Goal: Task Accomplishment & Management: Complete application form

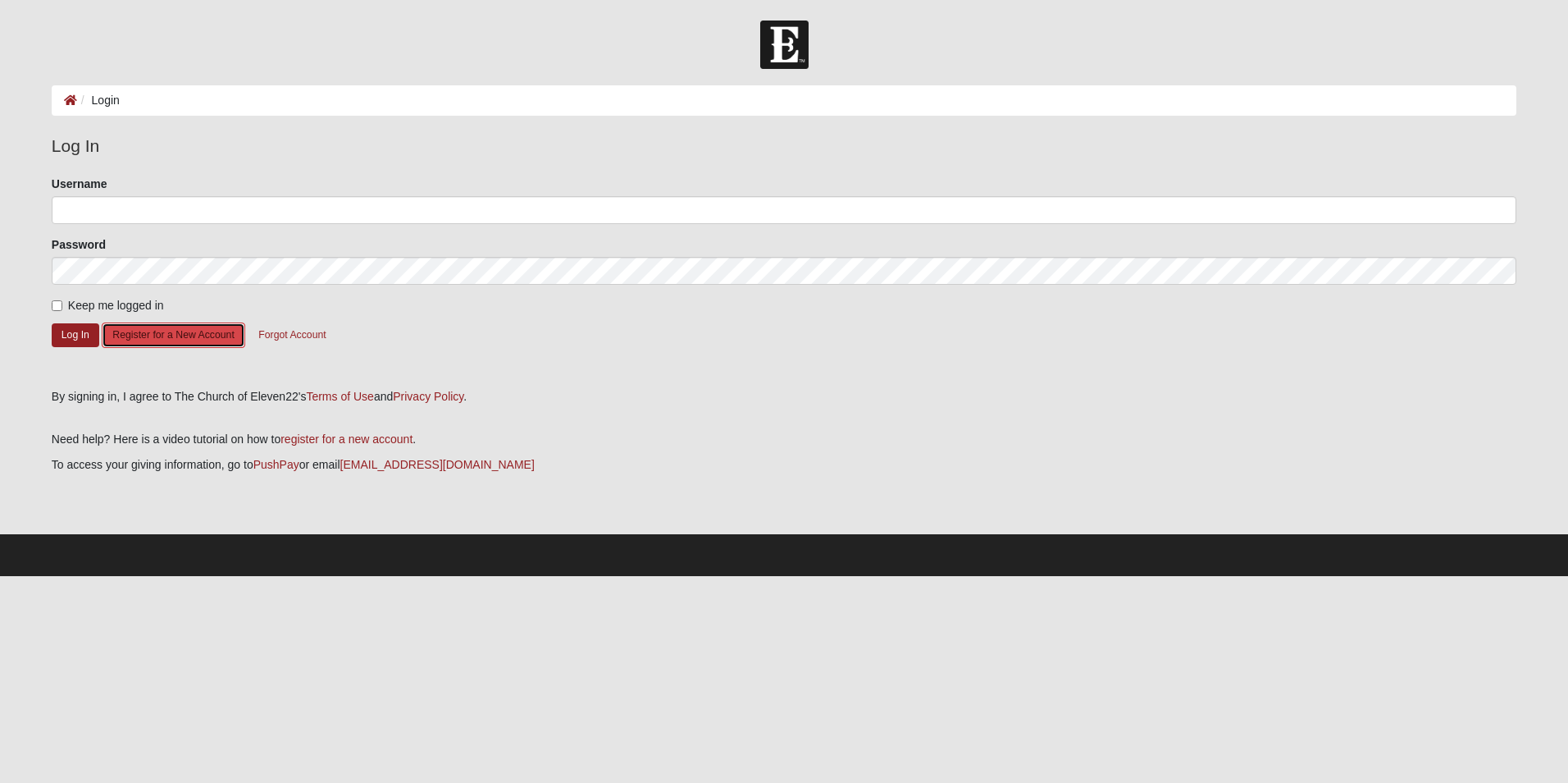
click at [178, 336] on button "Register for a New Account" at bounding box center [173, 335] width 143 height 25
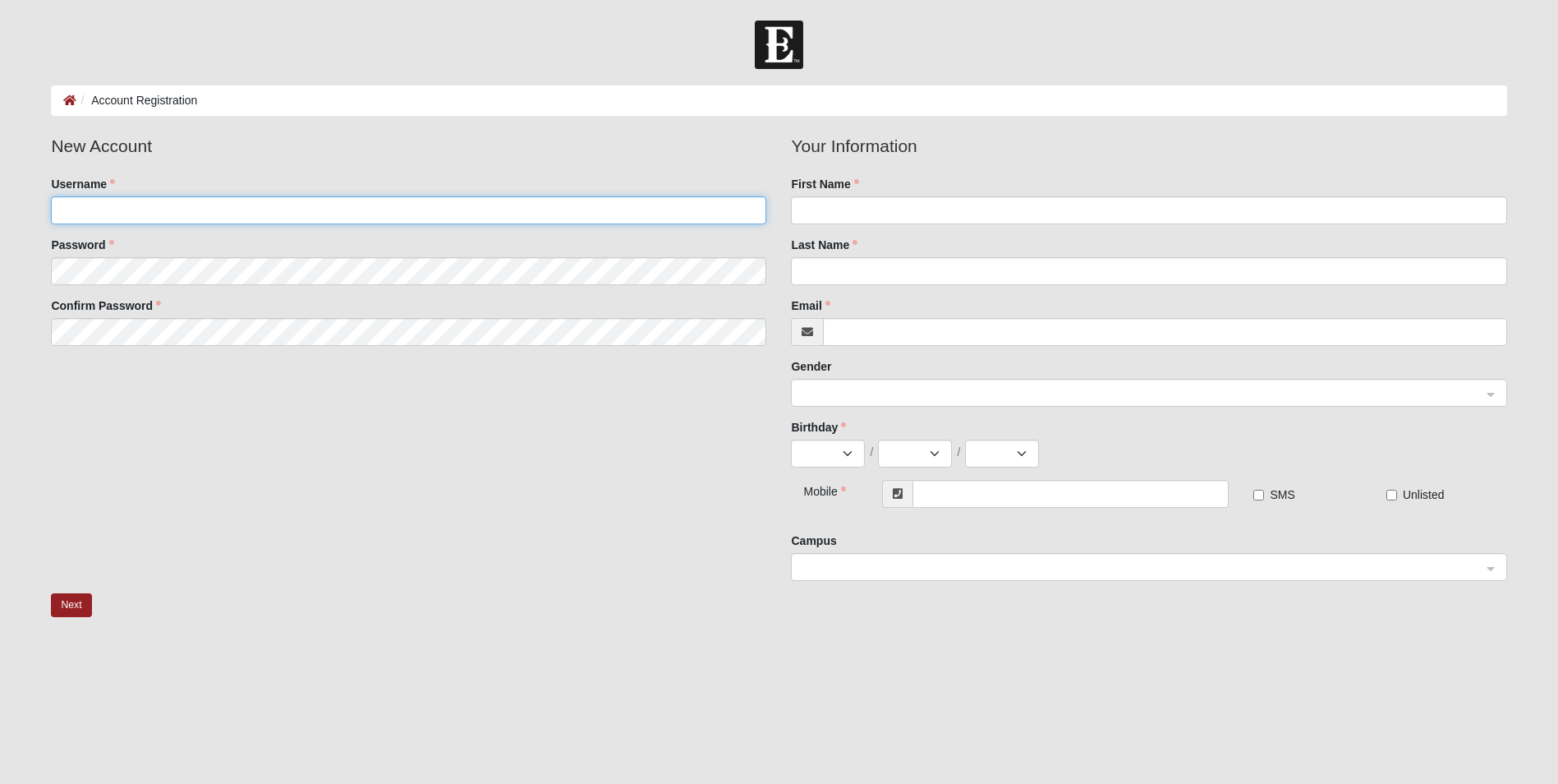
click at [141, 211] on input "Username" at bounding box center [408, 210] width 716 height 28
type input "[EMAIL_ADDRESS][PERSON_NAME][DOMAIN_NAME]"
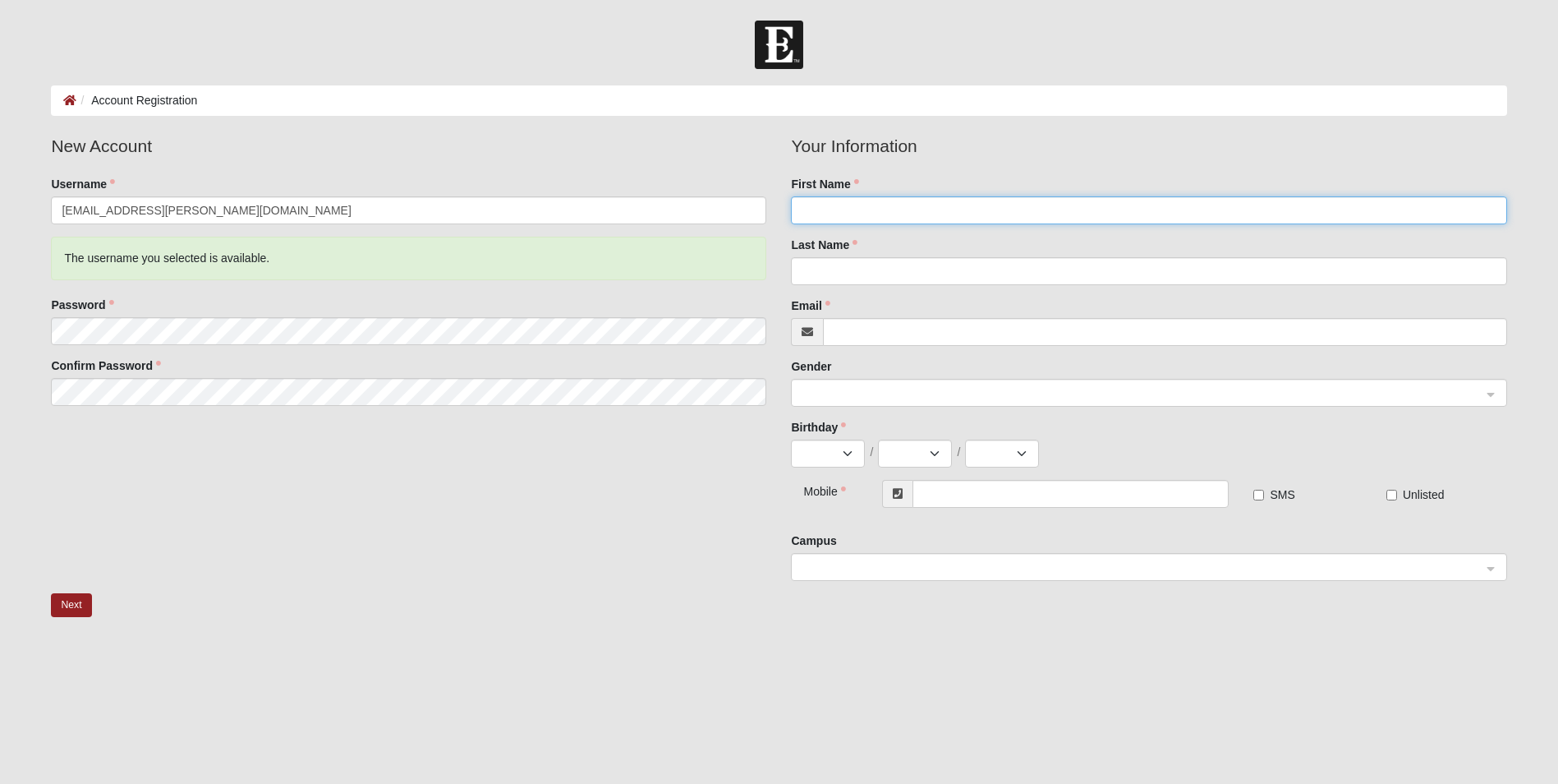
click at [872, 211] on input "First Name" at bounding box center [1148, 210] width 716 height 28
type input "Daiquiri"
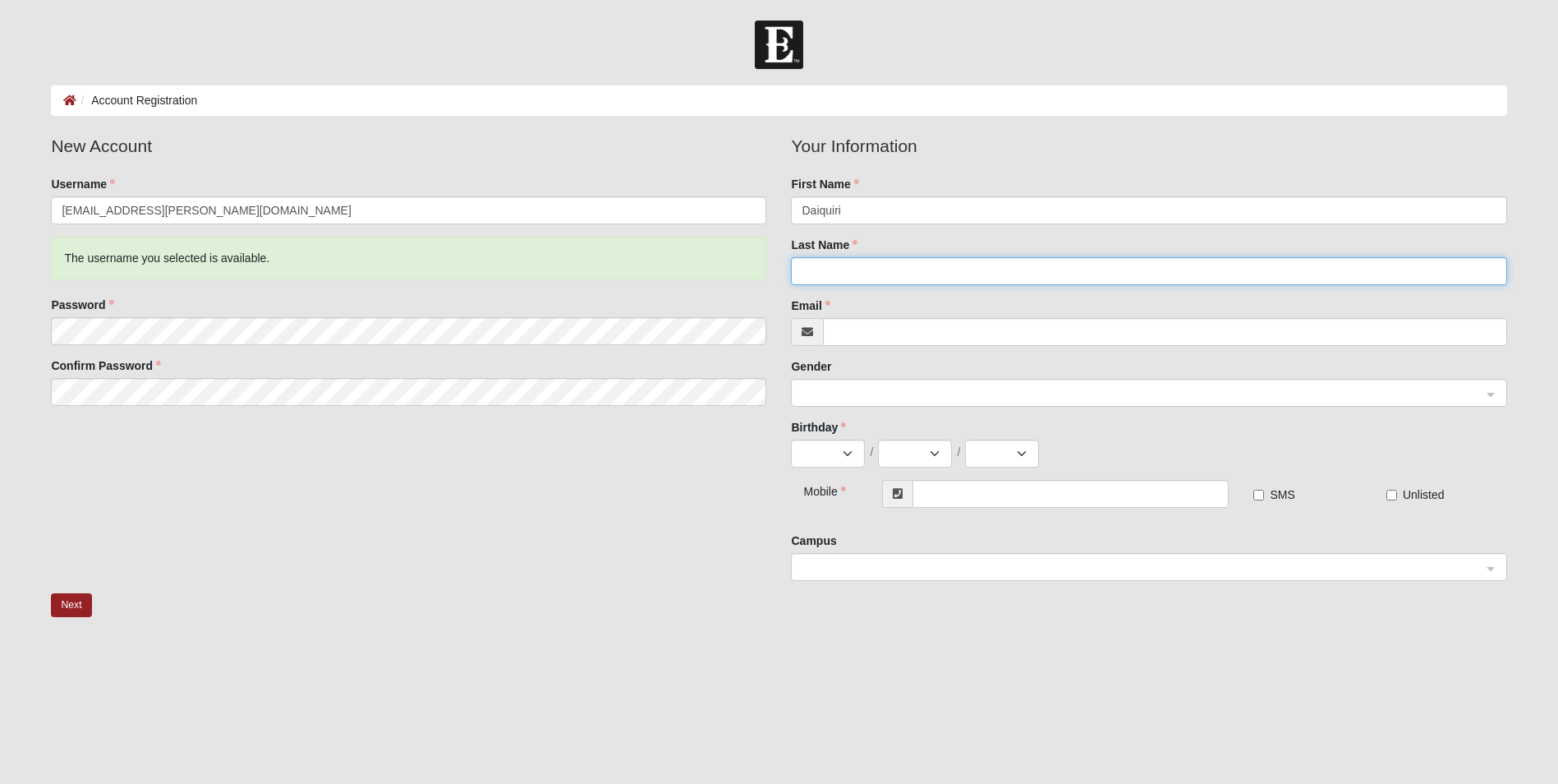
click at [1215, 284] on input "Last Name" at bounding box center [1148, 271] width 716 height 28
type input "Duncan"
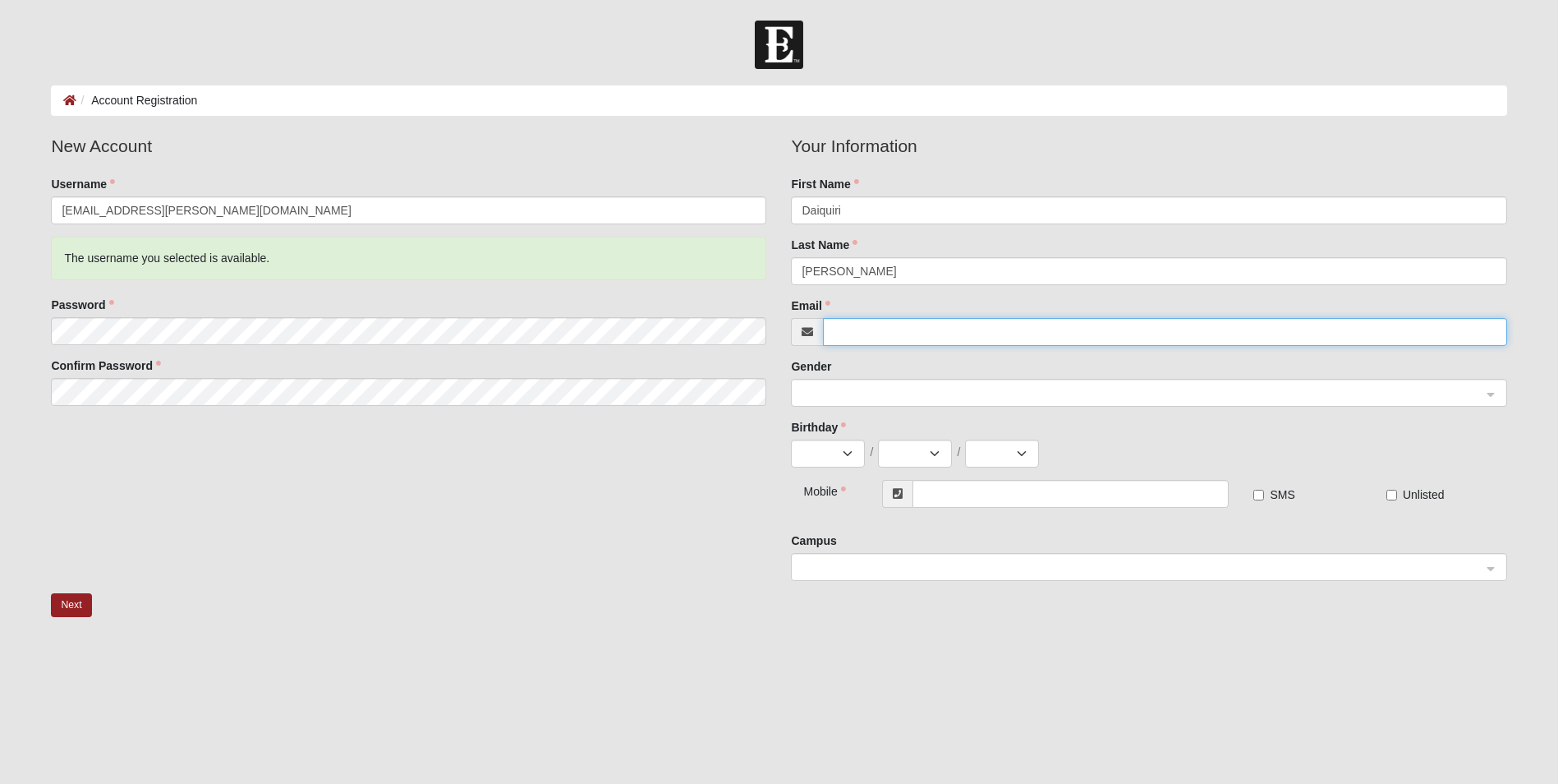
click at [1185, 330] on input "Email" at bounding box center [1165, 331] width 684 height 28
type input "[EMAIL_ADDRESS][PERSON_NAME][DOMAIN_NAME]"
type input "[PHONE_NUMBER]"
click at [862, 392] on span at bounding box center [1141, 393] width 680 height 18
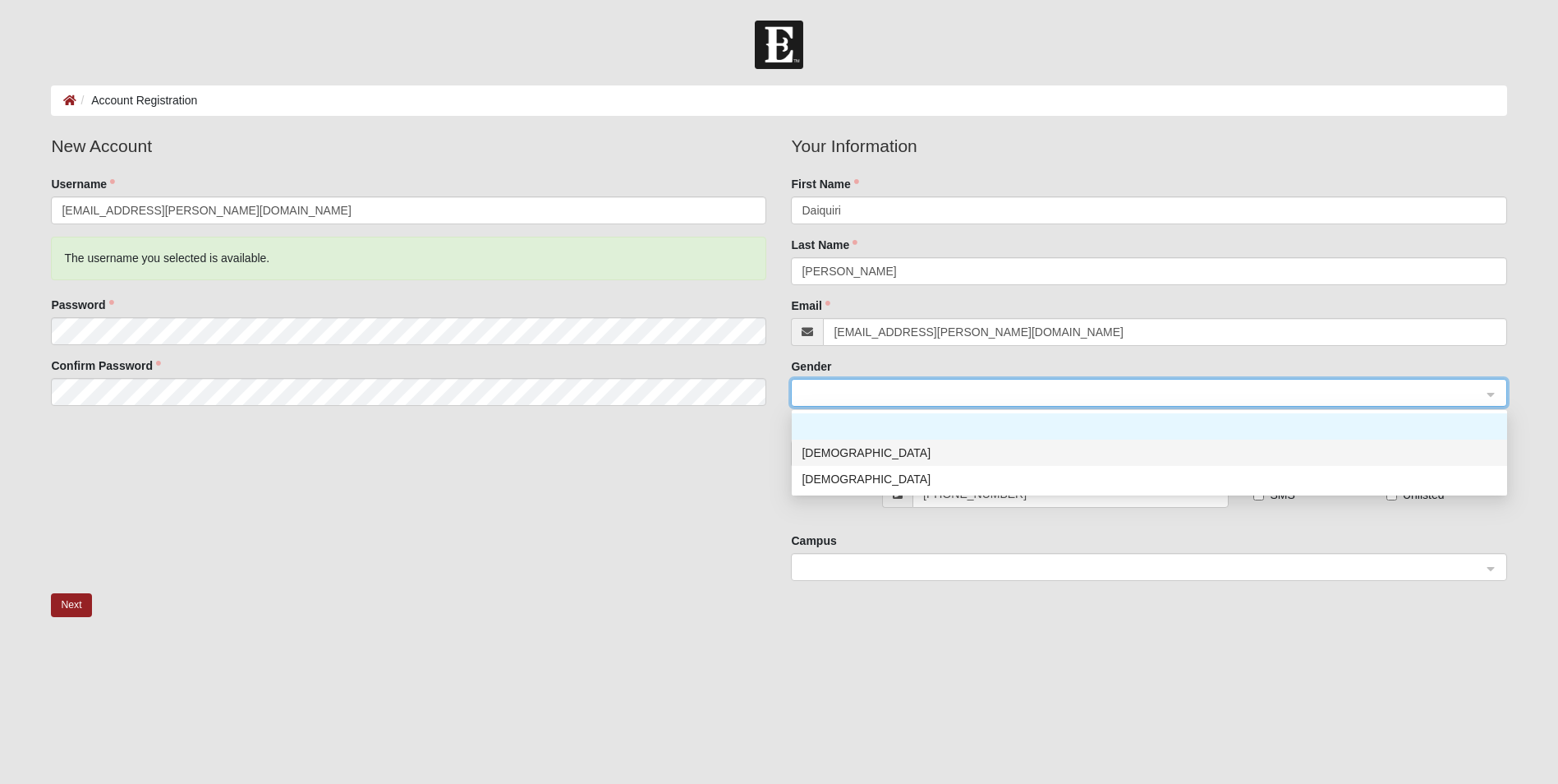
click at [848, 450] on div "[DEMOGRAPHIC_DATA]" at bounding box center [1149, 453] width 696 height 18
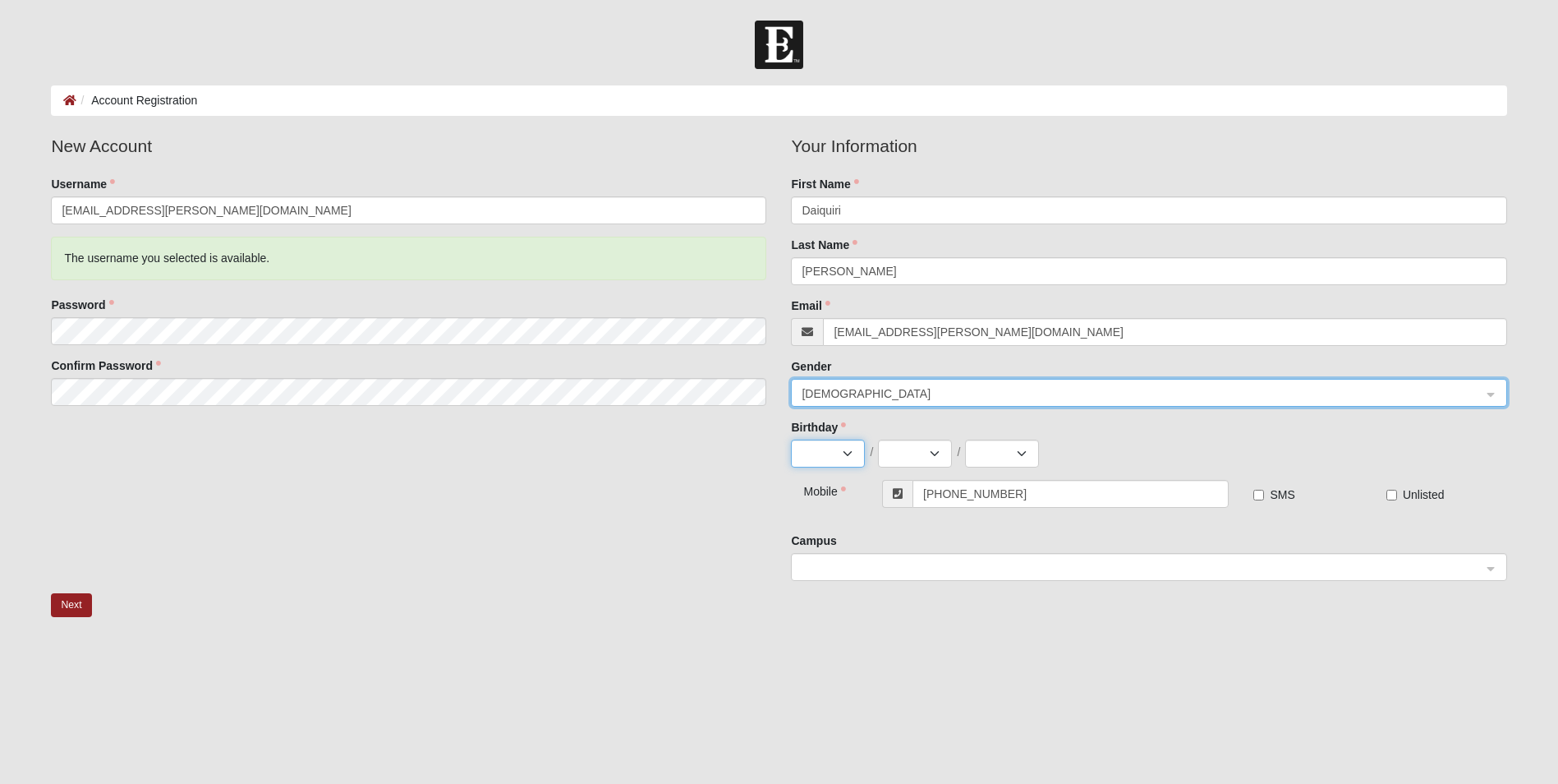
click at [840, 448] on select "Jan Feb Mar Apr May Jun Jul Aug Sep Oct Nov Dec" at bounding box center [827, 453] width 74 height 28
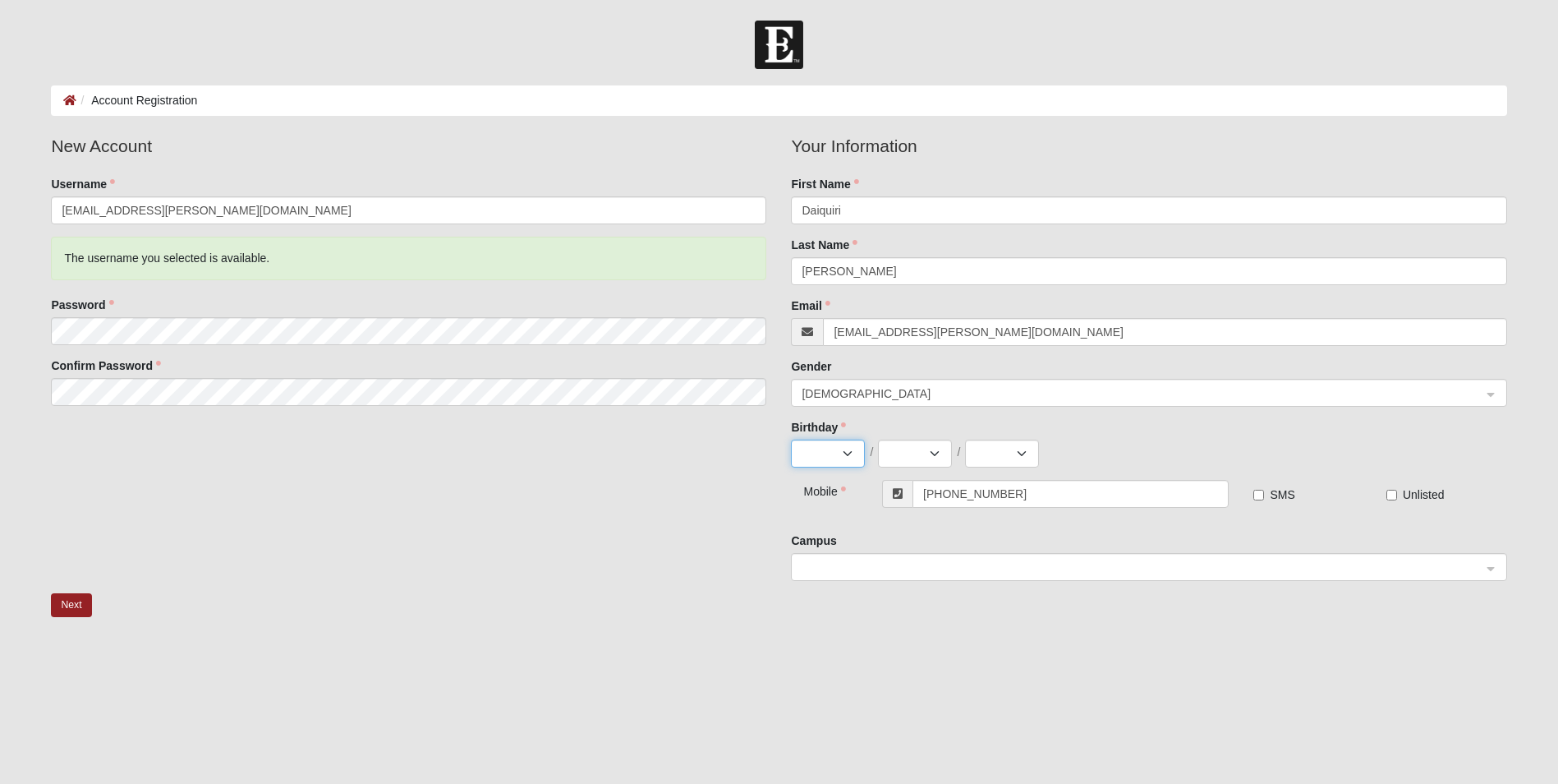
select select "7"
click at [791, 439] on select "Jan Feb Mar Apr May Jun Jul Aug Sep Oct Nov Dec" at bounding box center [827, 453] width 74 height 28
click at [938, 456] on select "1 2 3 4 5 6 7 8 9 10 11 12 13 14 15 16 17 18 19 20 21 22 23 24 25 26 27 28 29 3…" at bounding box center [915, 453] width 74 height 28
select select "3"
click at [878, 439] on select "1 2 3 4 5 6 7 8 9 10 11 12 13 14 15 16 17 18 19 20 21 22 23 24 25 26 27 28 29 3…" at bounding box center [915, 453] width 74 height 28
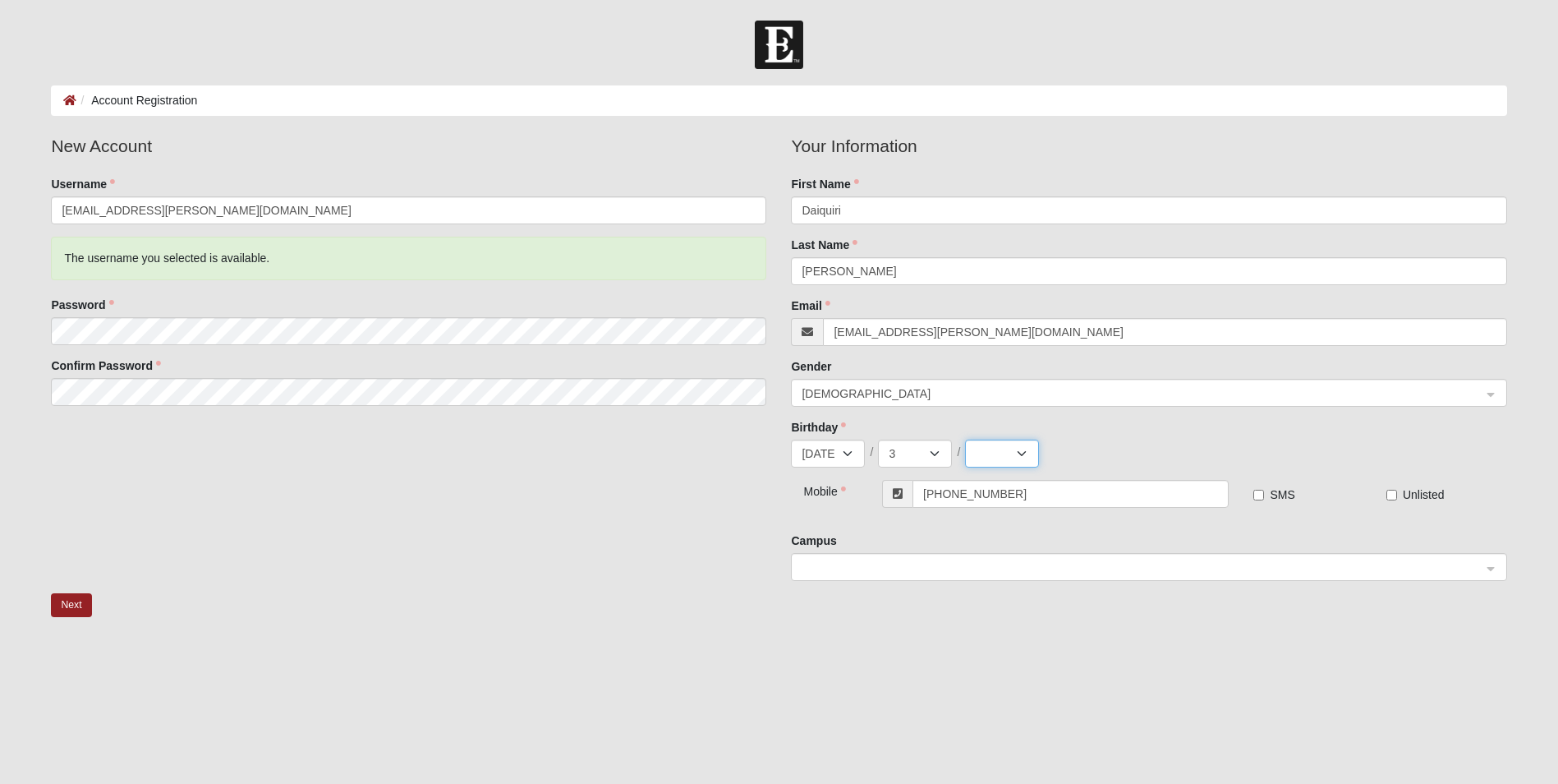
click at [1016, 453] on select "2025 2024 2023 2022 2021 2020 2019 2018 2017 2016 2015 2014 2013 2012 2011 2010…" at bounding box center [1002, 453] width 74 height 28
select select "1975"
click at [965, 439] on select "2025 2024 2023 2022 2021 2020 2019 2018 2017 2016 2015 2014 2013 2012 2011 2010…" at bounding box center [1002, 453] width 74 height 28
click at [1258, 494] on input "SMS" at bounding box center [1258, 494] width 11 height 11
checkbox input "true"
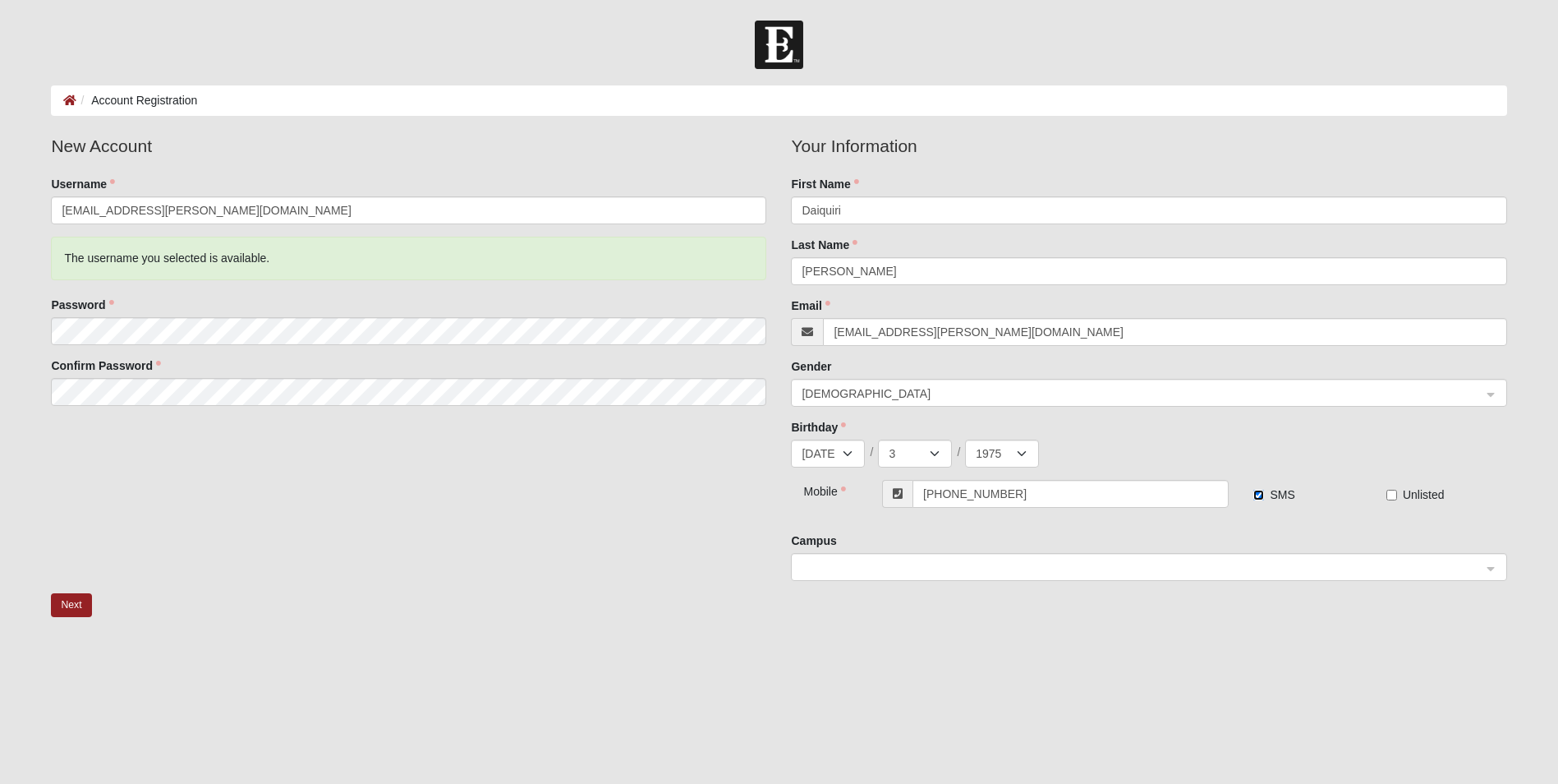
click at [904, 571] on span at bounding box center [1141, 568] width 680 height 18
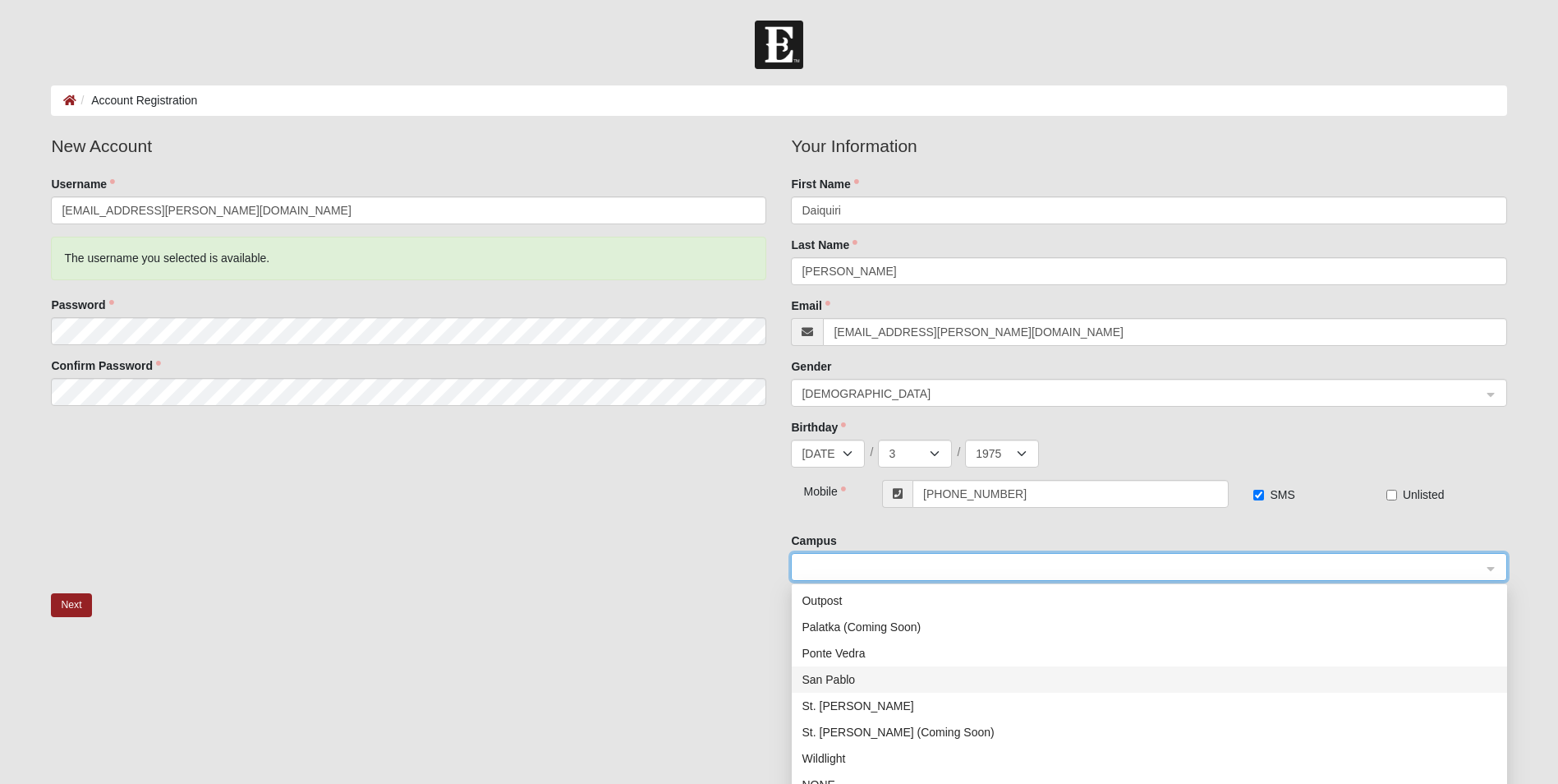
scroll to position [70, 0]
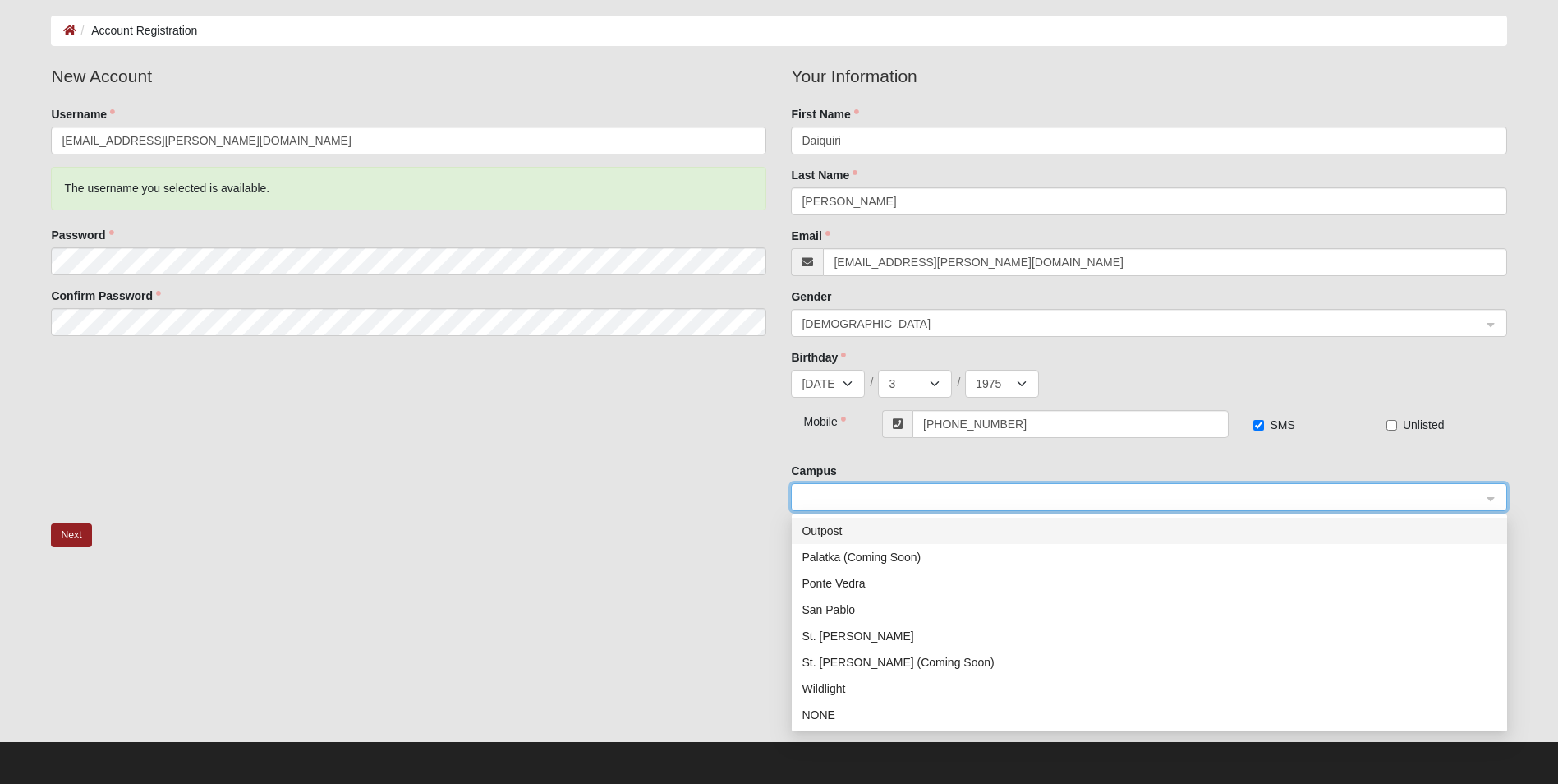
click at [862, 534] on div "Outpost" at bounding box center [1149, 531] width 696 height 18
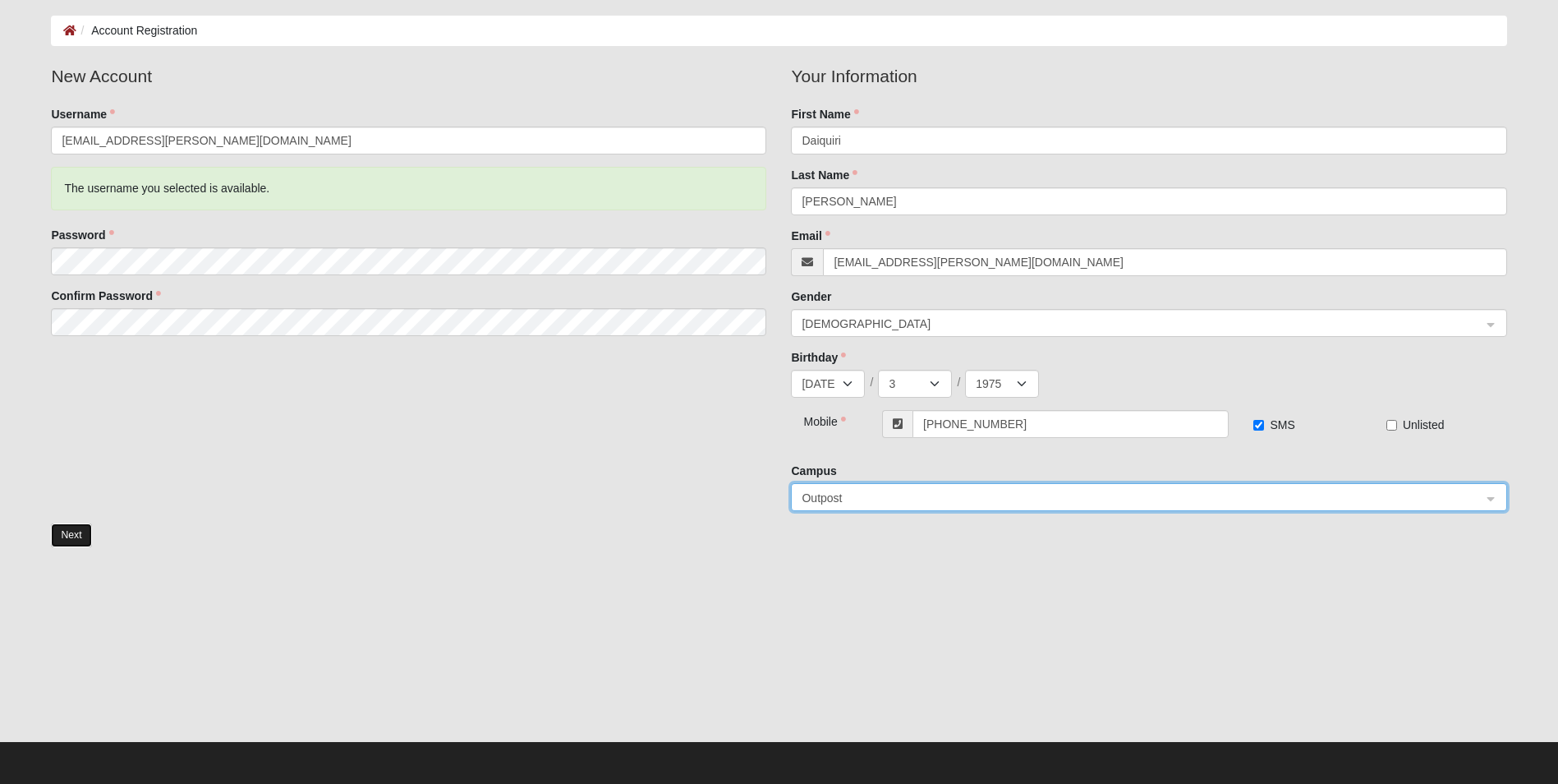
click at [68, 535] on button "Next" at bounding box center [71, 535] width 40 height 24
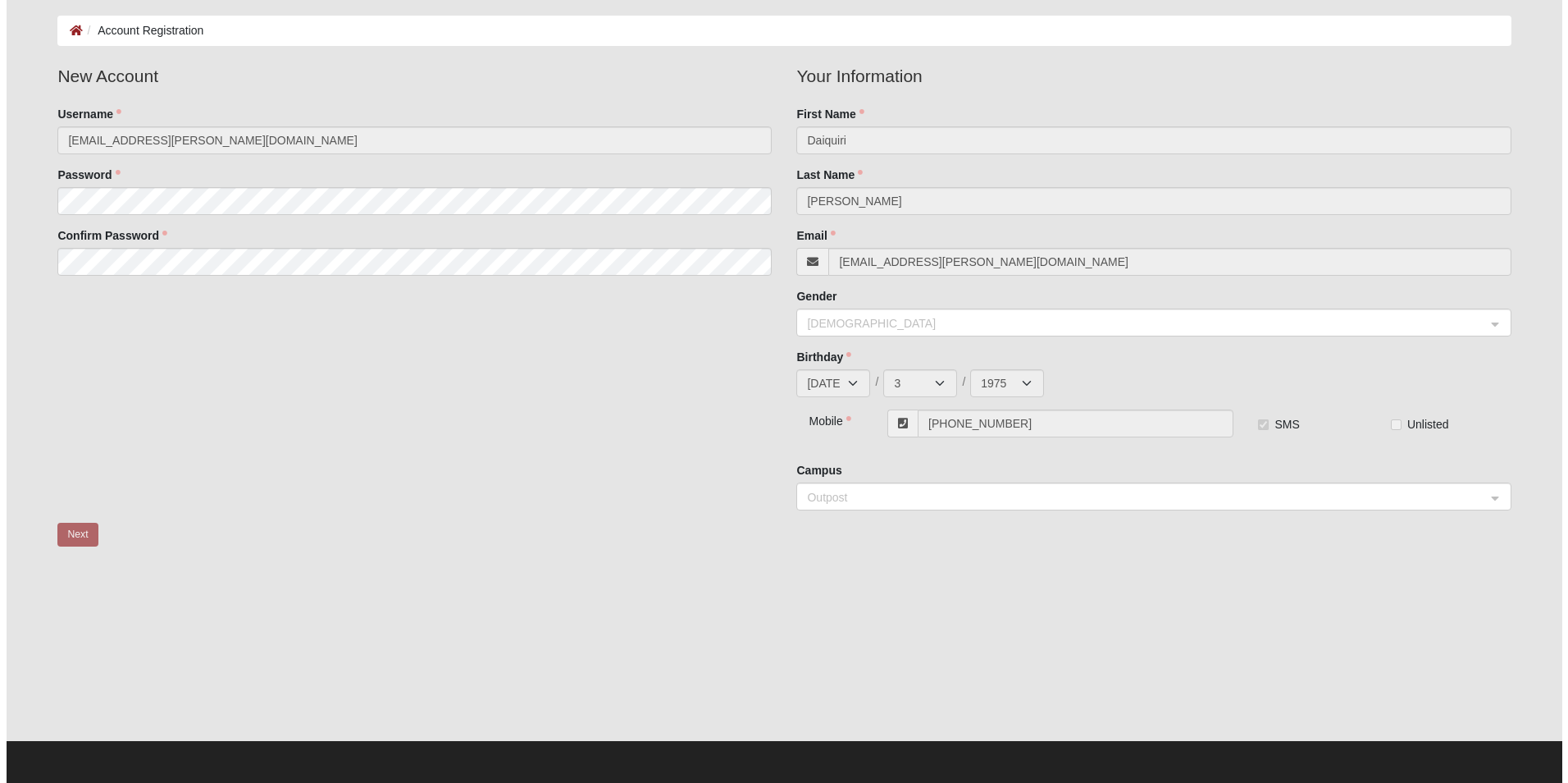
scroll to position [0, 0]
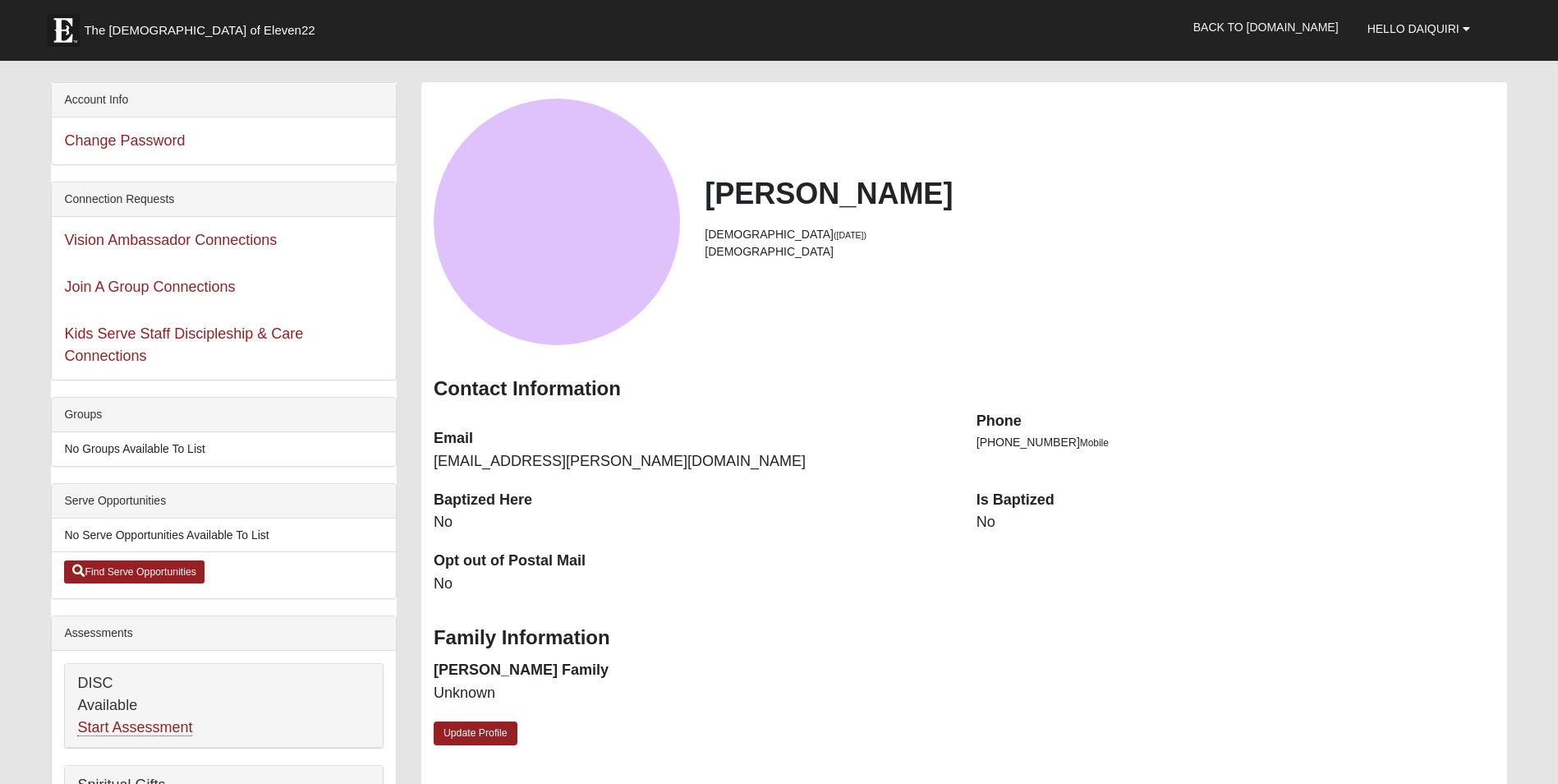
scroll to position [82, 0]
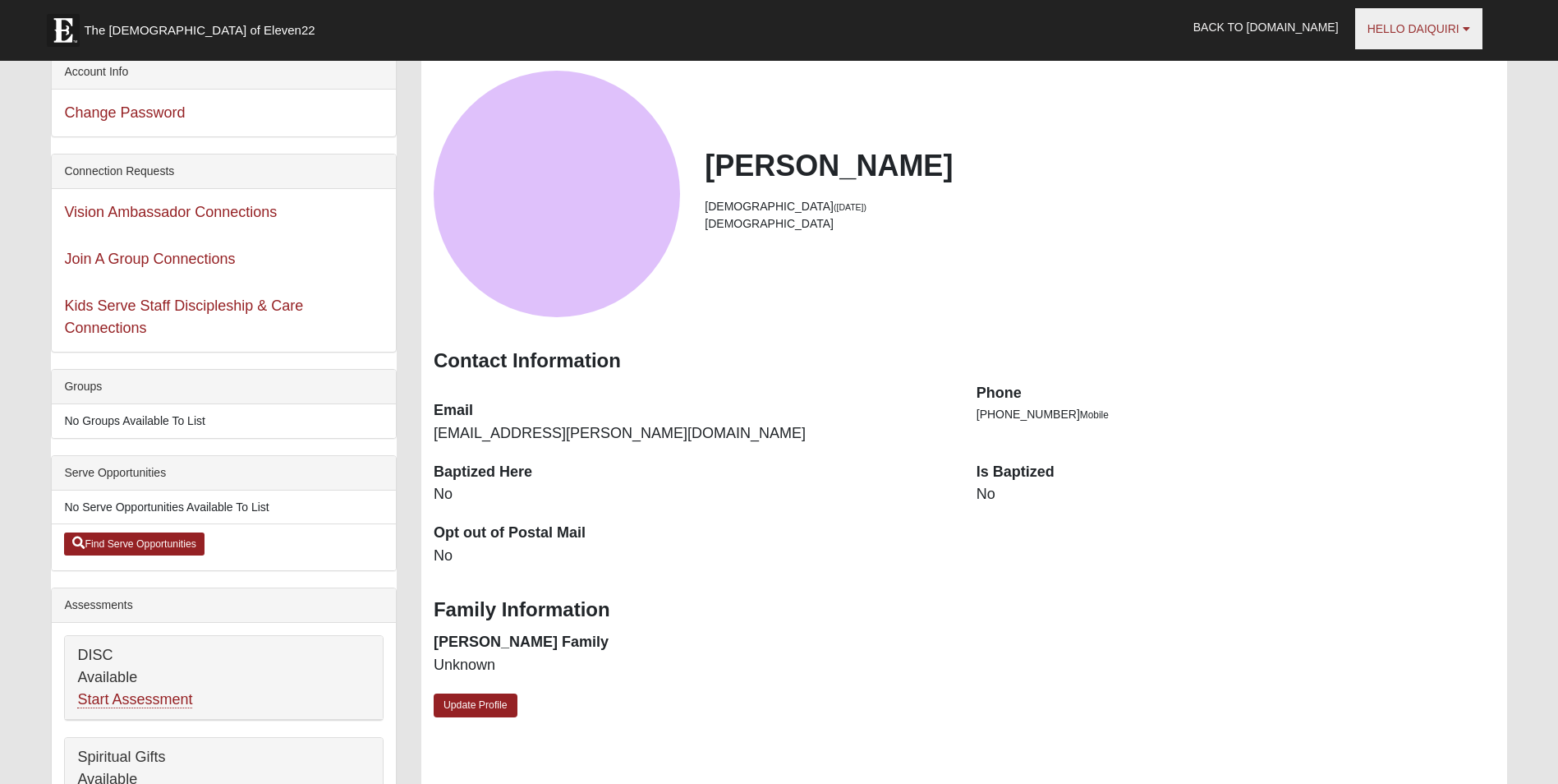
click at [1467, 27] on b at bounding box center [1466, 29] width 8 height 12
click at [1197, 353] on h3 "Contact Information" at bounding box center [964, 361] width 1061 height 24
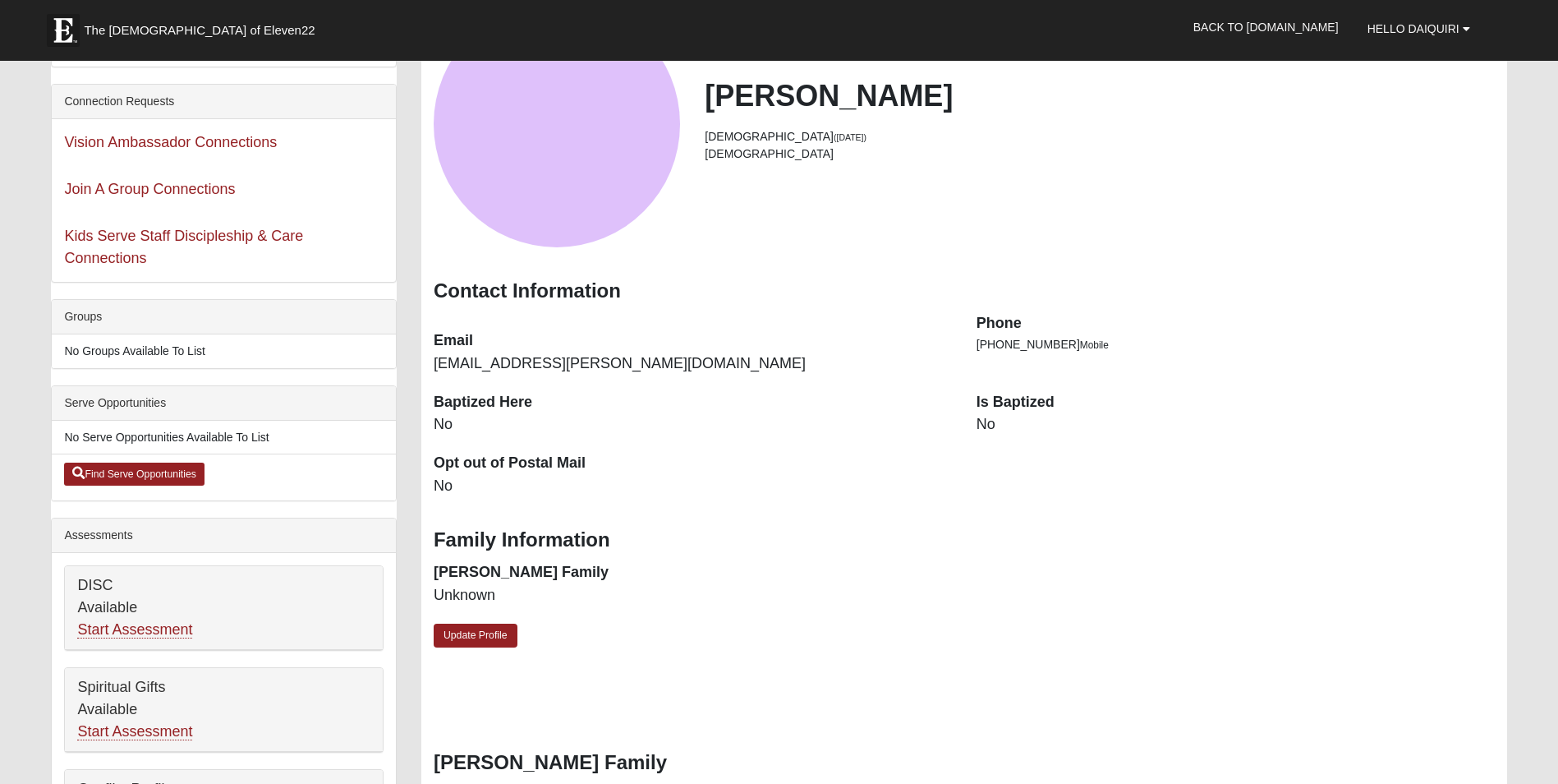
scroll to position [180, 0]
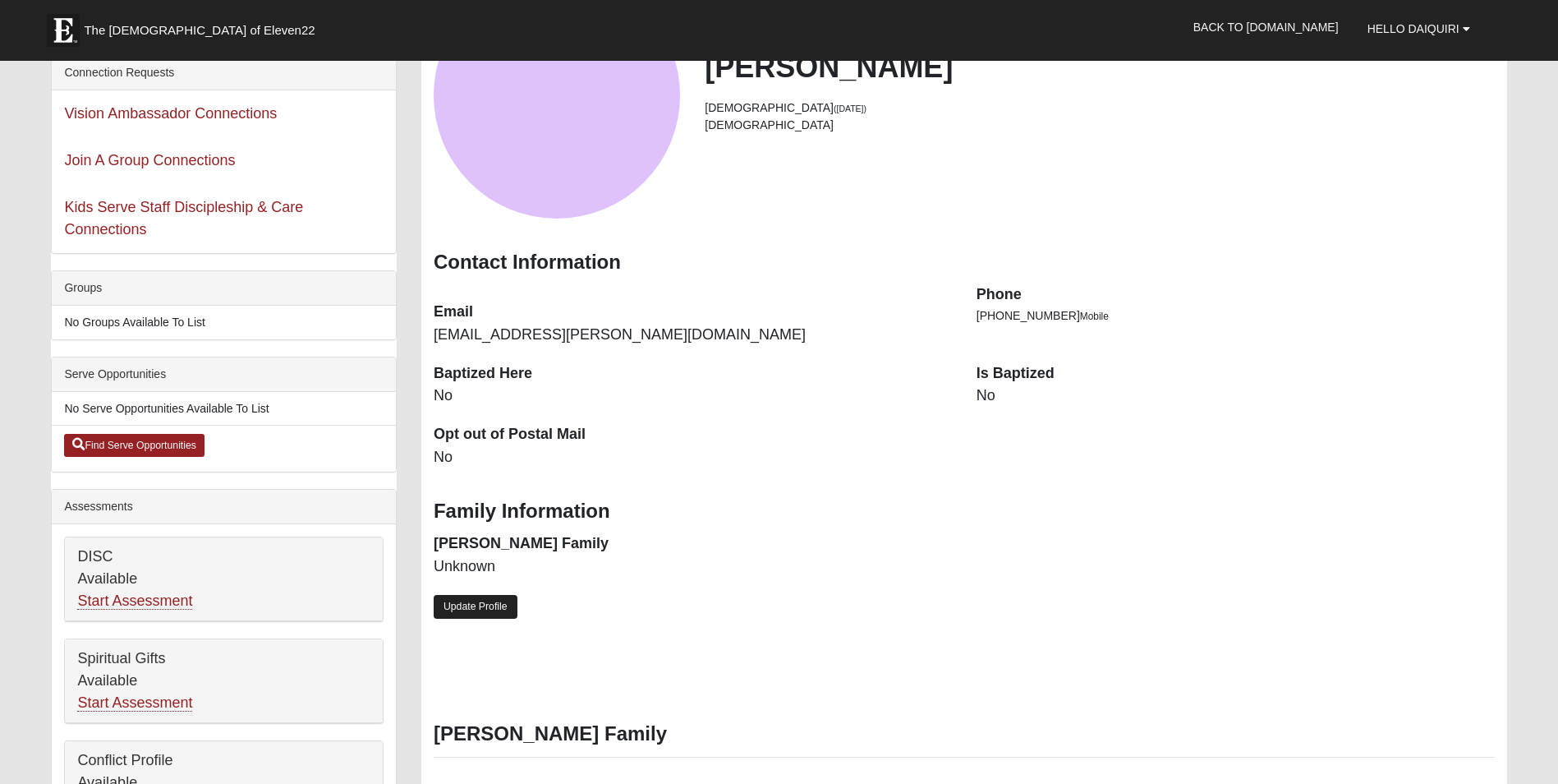
click at [479, 606] on link "Update Profile" at bounding box center [475, 606] width 83 height 24
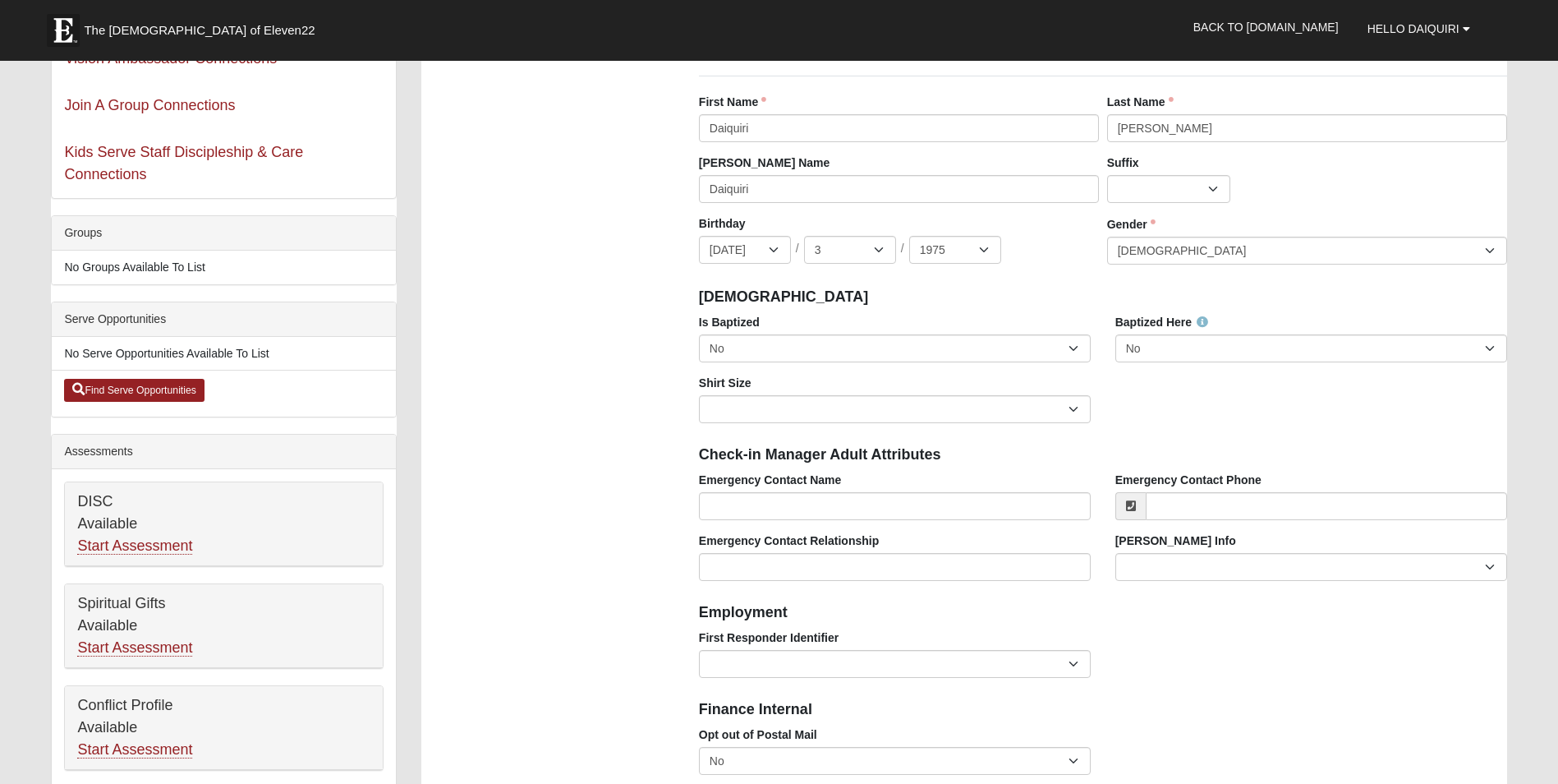
scroll to position [263, 0]
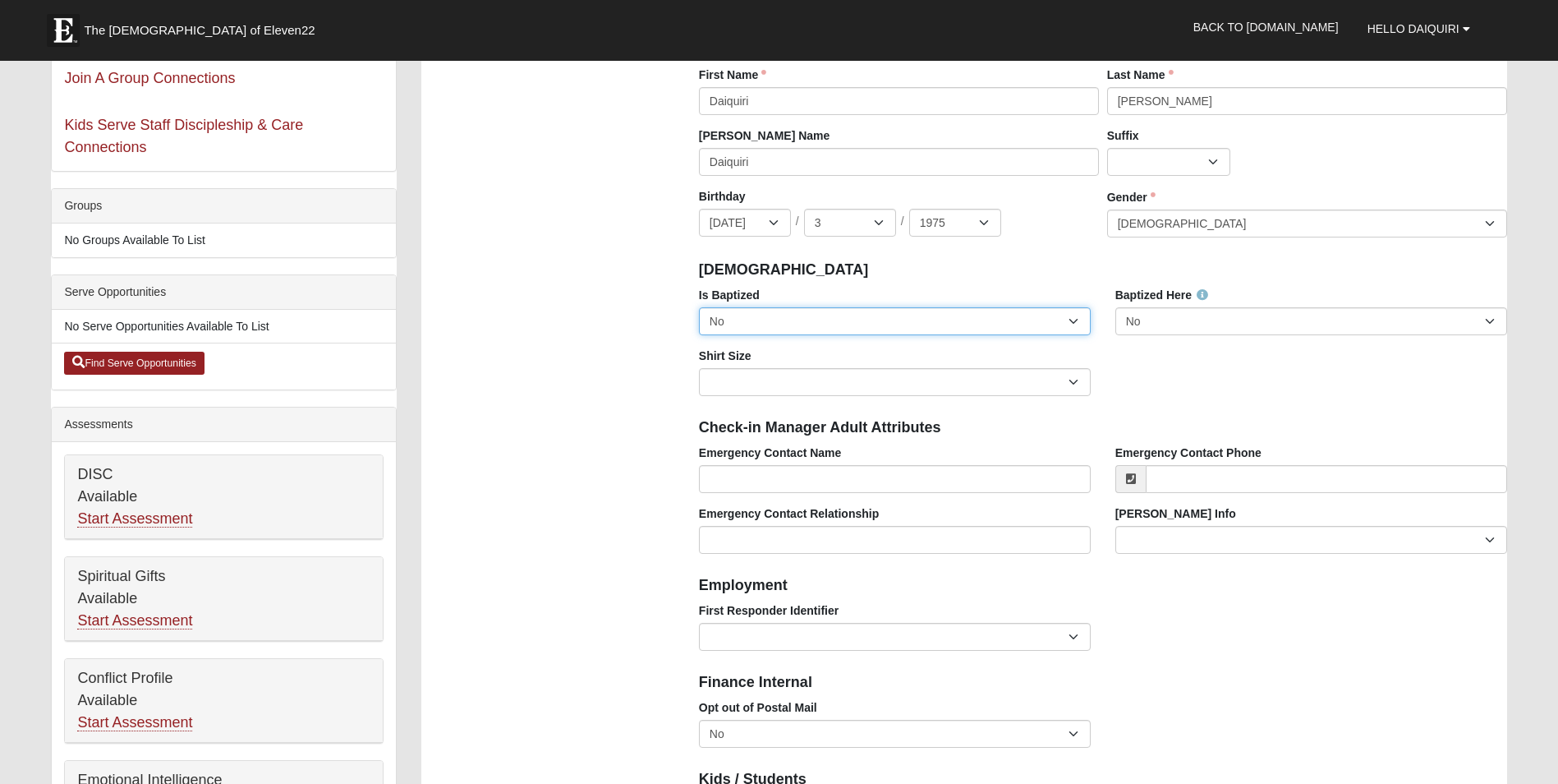
click at [1070, 325] on select "No Yes" at bounding box center [894, 321] width 392 height 28
select select "True"
click at [699, 307] on select "No Yes" at bounding box center [894, 321] width 392 height 28
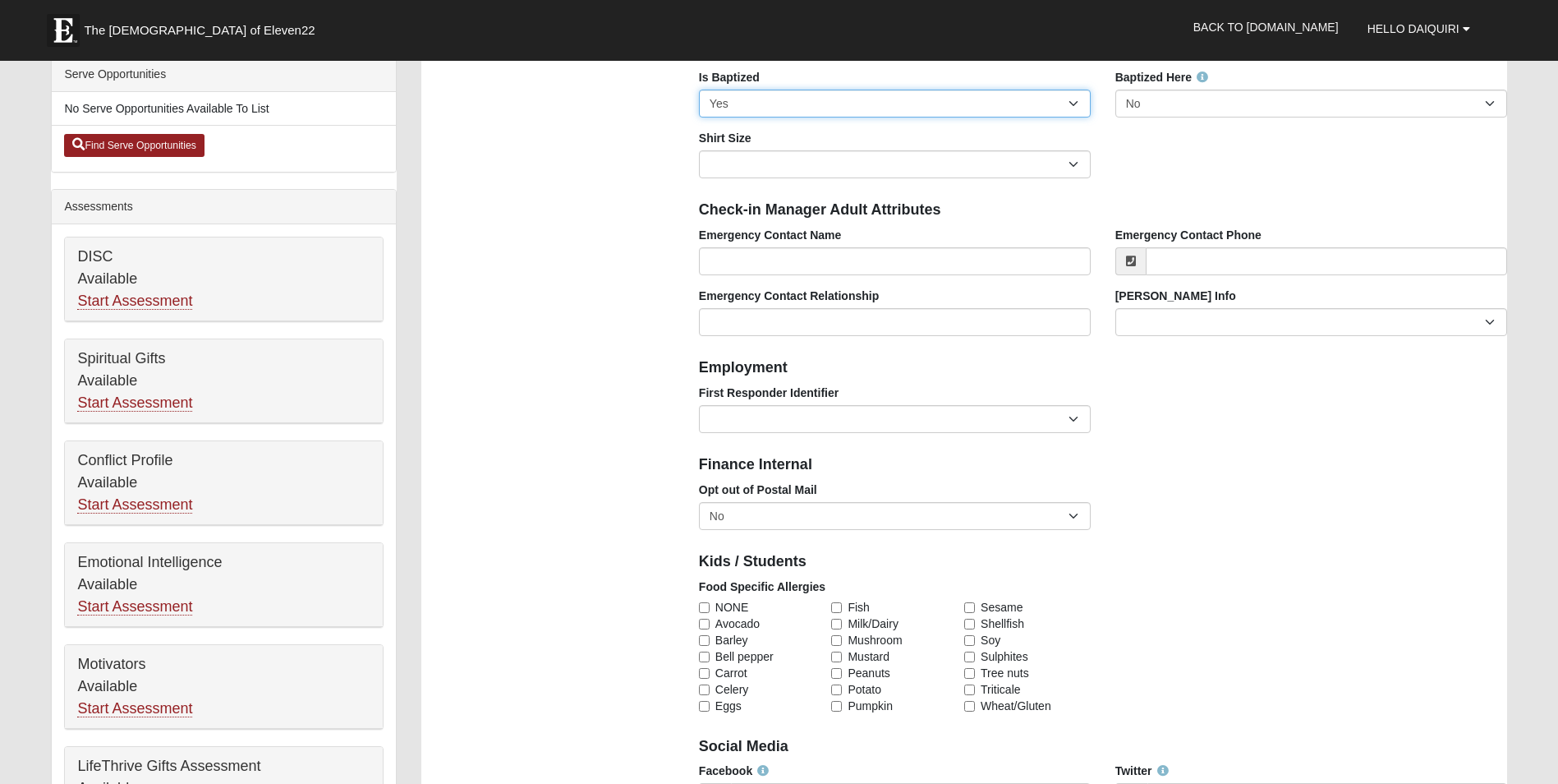
scroll to position [509, 0]
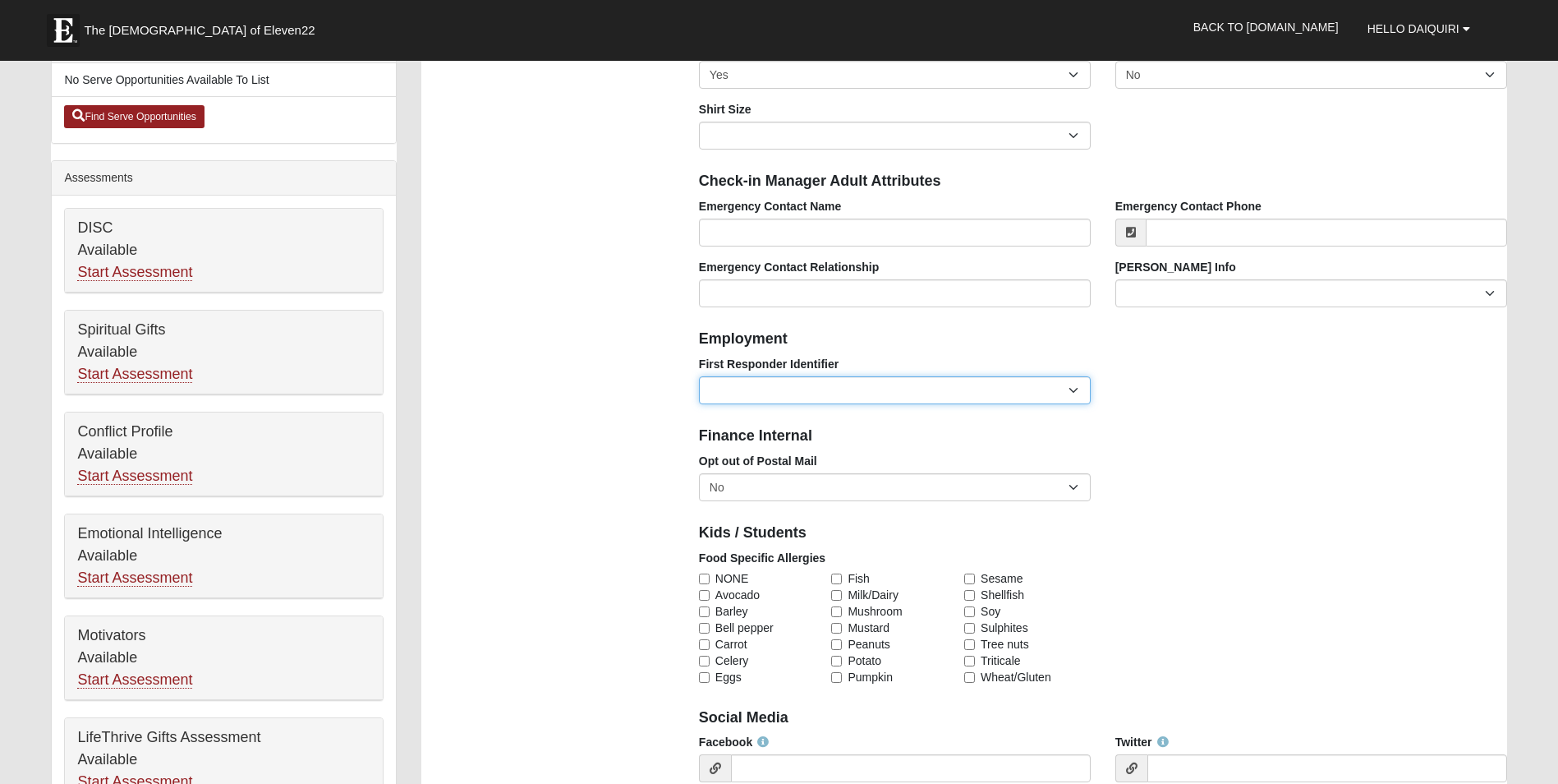
click at [1072, 393] on select "EMT | Paramedic | Medical Firefighter | Fire Department Police Officer | Sherif…" at bounding box center [894, 390] width 392 height 28
select select "2463"
click at [699, 377] on select "EMT | Paramedic | Medical Firefighter | Fire Department Police Officer | Sherif…" at bounding box center [894, 390] width 392 height 28
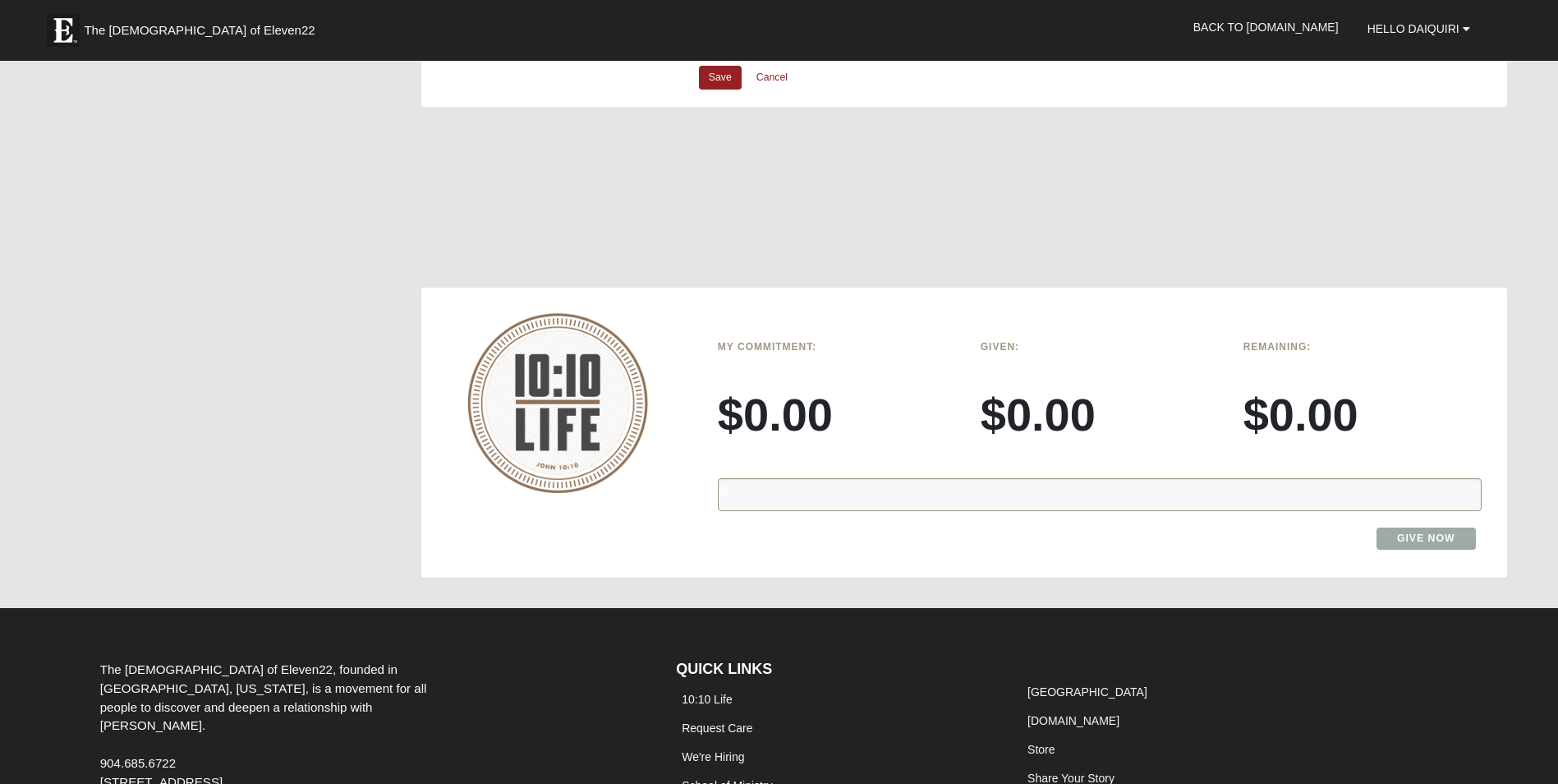
scroll to position [1742, 0]
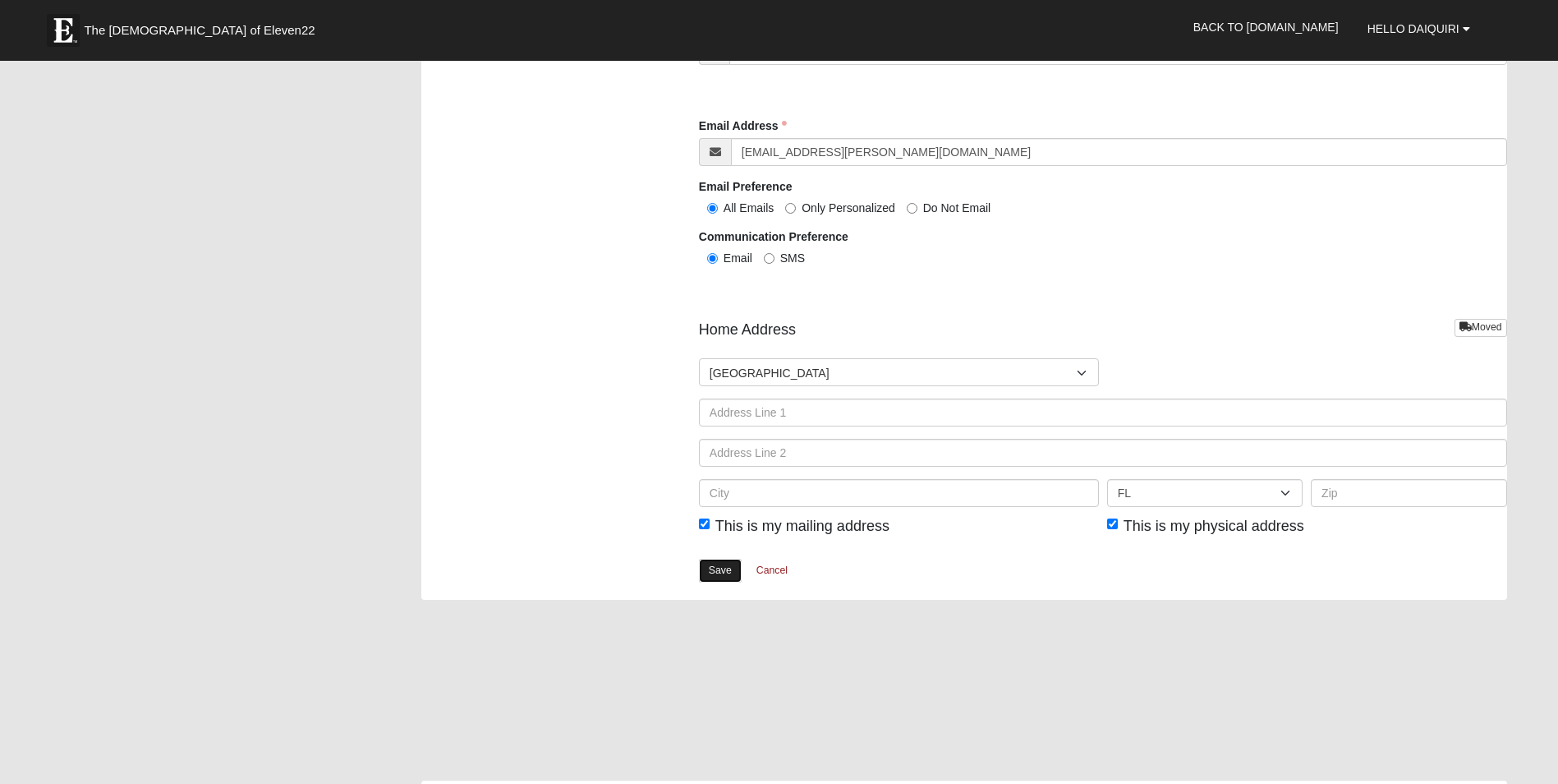
click at [723, 565] on link "Save" at bounding box center [720, 570] width 43 height 24
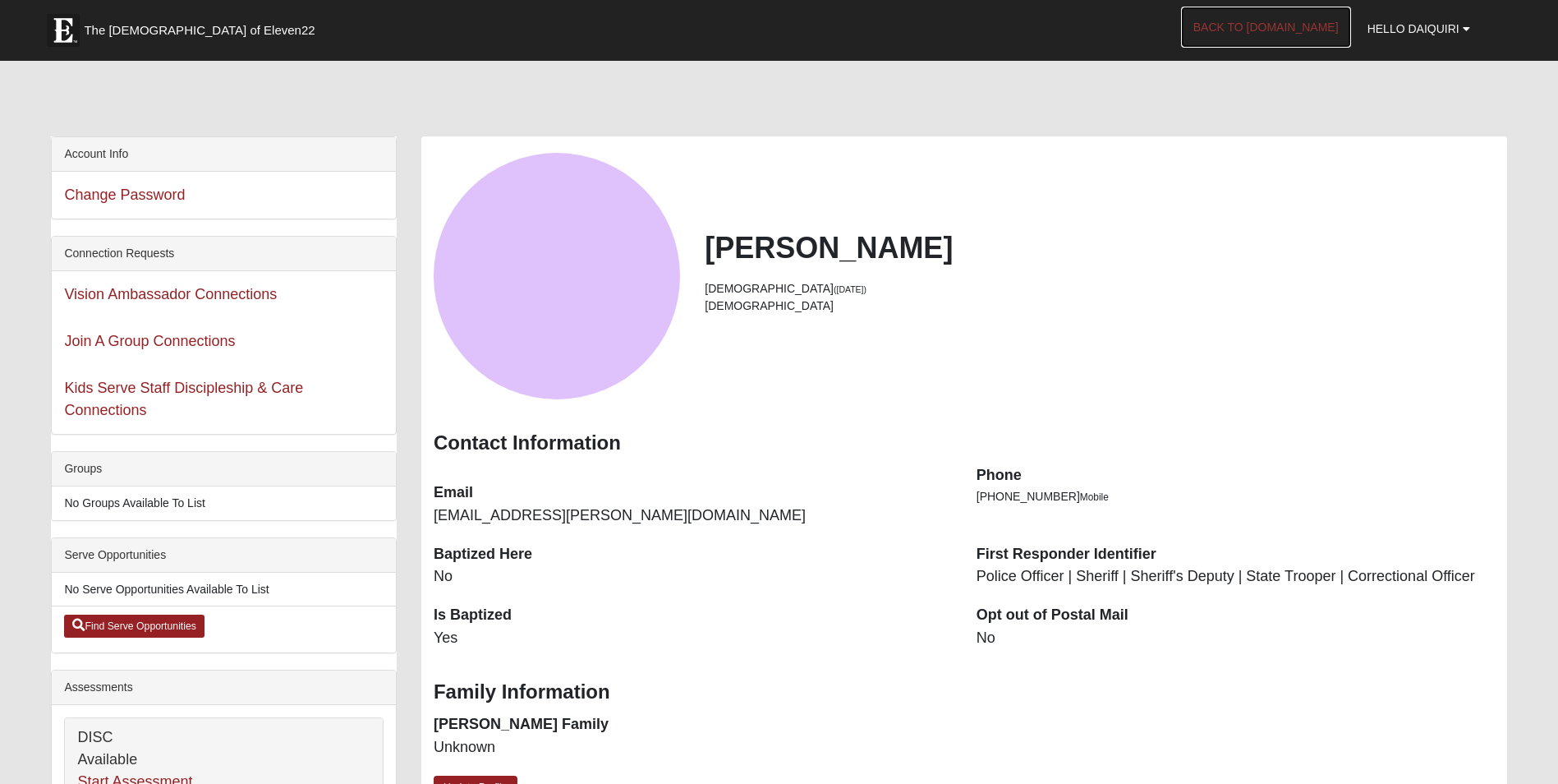
click at [1249, 21] on link "Back to COE22.com" at bounding box center [1267, 27] width 170 height 41
click at [1467, 27] on b at bounding box center [1466, 29] width 8 height 12
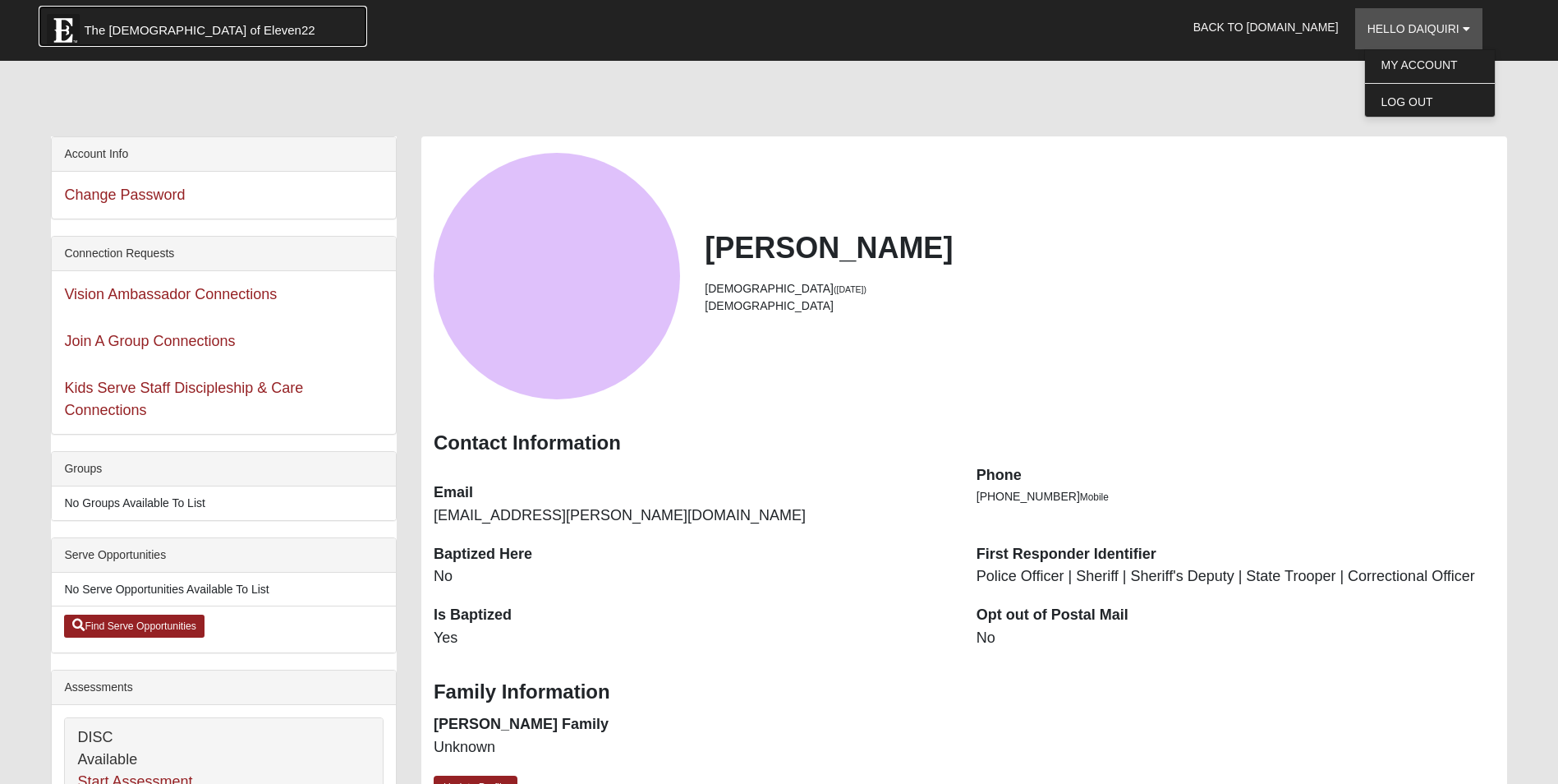
click at [128, 25] on span "The [DEMOGRAPHIC_DATA] of Eleven22" at bounding box center [199, 31] width 230 height 17
